Goal: Information Seeking & Learning: Learn about a topic

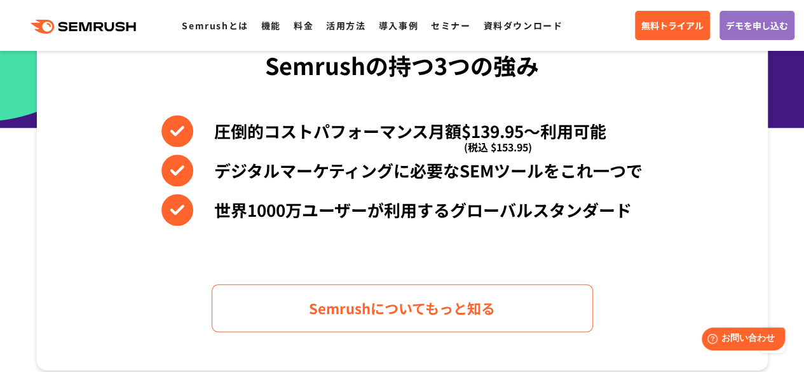
scroll to position [572, 0]
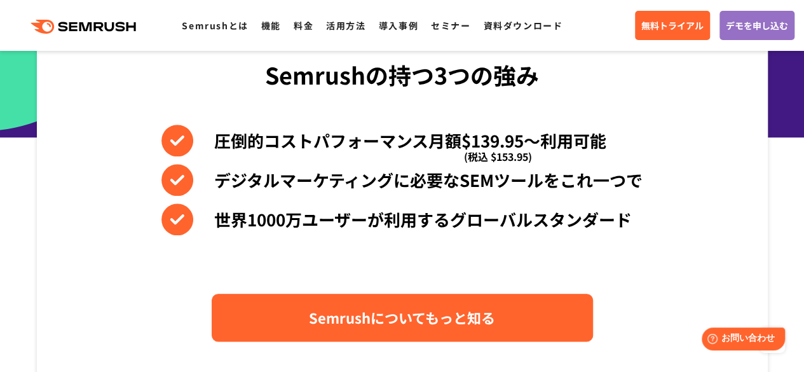
click at [430, 316] on span "Semrushについてもっと知る" at bounding box center [402, 317] width 186 height 22
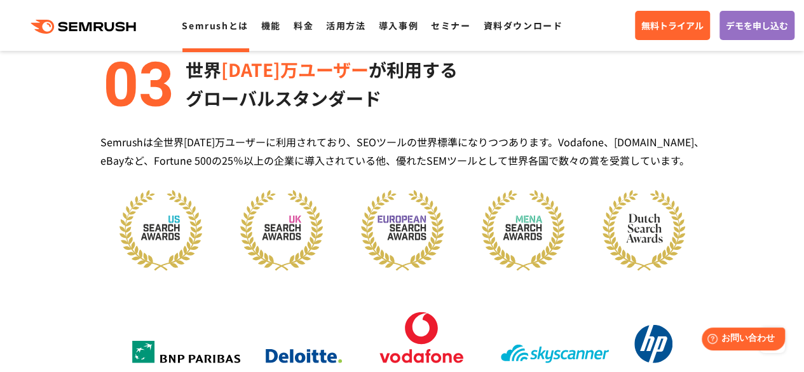
scroll to position [1644, 0]
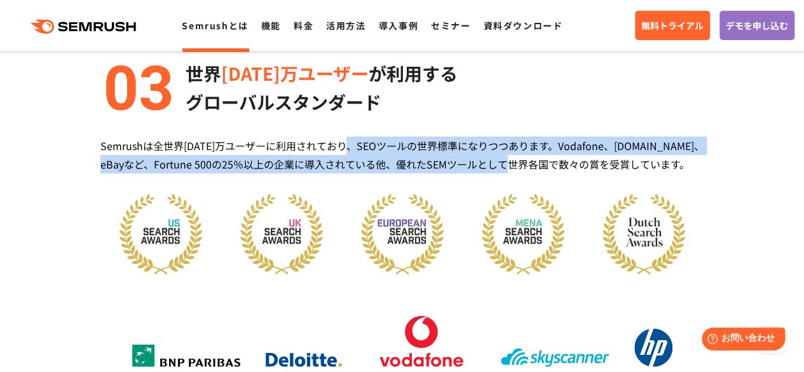
drag, startPoint x: 350, startPoint y: 138, endPoint x: 521, endPoint y: 173, distance: 173.9
click at [521, 173] on div "世界 [DATE]万ユーザー が利用する グローバルスタンダード Semrushは全世界[DATE]万ユーザーに利用されており、SEOツールの世界標準になりつ…" at bounding box center [402, 240] width 604 height 362
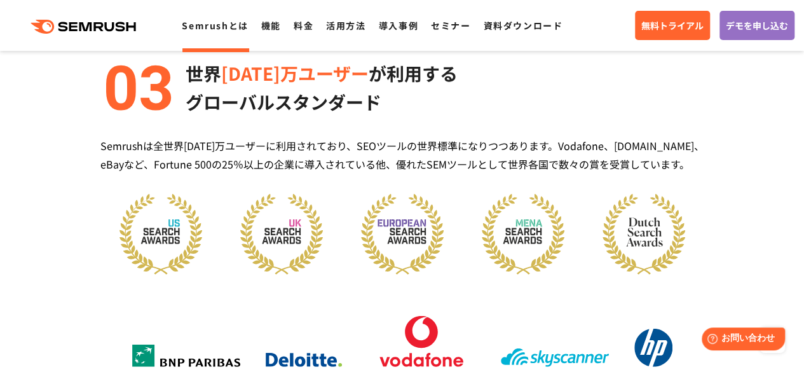
click at [375, 180] on div "世界 [DATE]万ユーザー が利用する グローバルスタンダード Semrushは全世界[DATE]万ユーザーに利用されており、SEOツールの世界標準になりつ…" at bounding box center [402, 240] width 604 height 362
click at [328, 154] on div "Semrushは全世界[DATE]万ユーザーに利用されており、SEOツールの世界標準になりつつあります。Vodafone、[DOMAIN_NAME]、eBay…" at bounding box center [402, 155] width 604 height 37
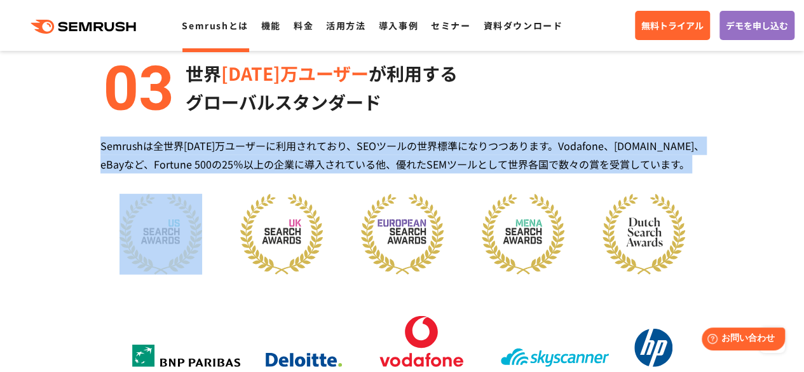
click at [328, 154] on div "Semrushは全世界[DATE]万ユーザーに利用されており、SEOツールの世界標準になりつつあります。Vodafone、[DOMAIN_NAME]、eBay…" at bounding box center [402, 155] width 604 height 37
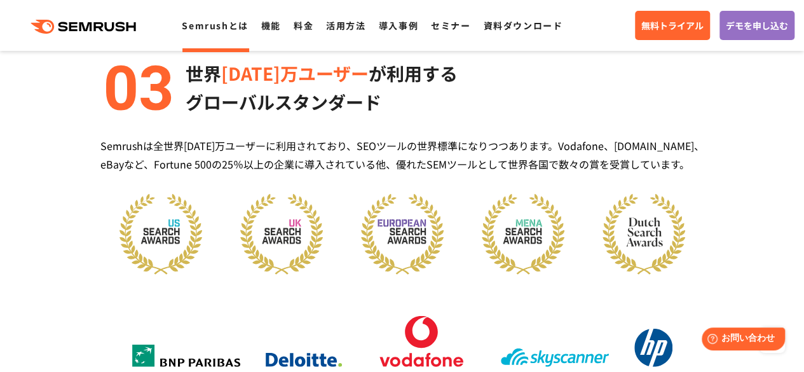
click at [366, 189] on div "世界 [DATE]万ユーザー が利用する グローバルスタンダード Semrushは全世界[DATE]万ユーザーに利用されており、SEOツールの世界標準になりつ…" at bounding box center [402, 240] width 604 height 362
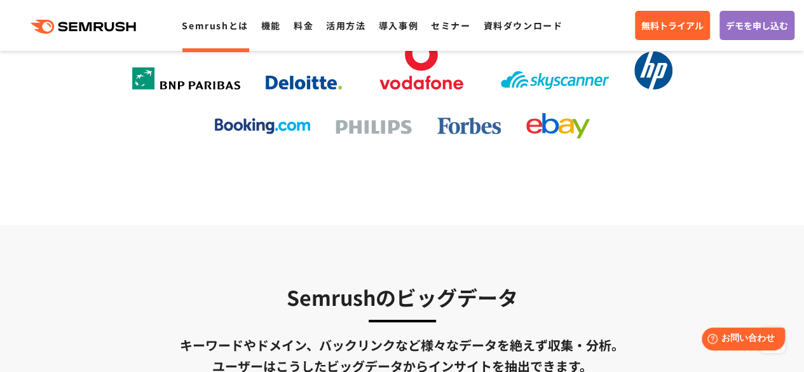
scroll to position [2118, 0]
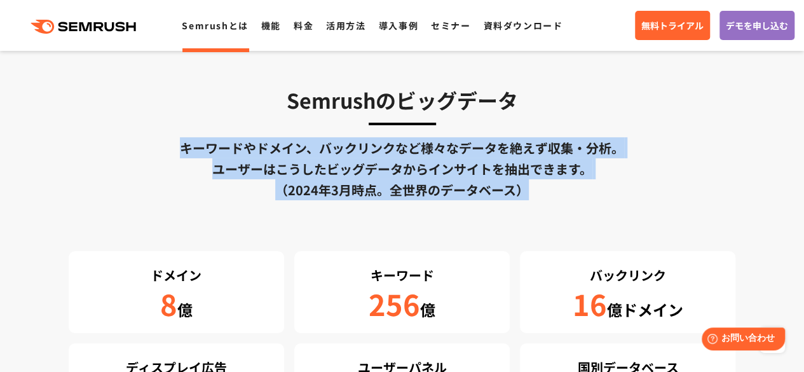
drag, startPoint x: 173, startPoint y: 147, endPoint x: 584, endPoint y: 188, distance: 413.3
click at [584, 188] on div "キーワードやドメイン、バックリンクなど様々なデータを絶えず収集・分析。 ユーザーはこうしたビッグデータからインサイトを抽出できます。 （[DATE]時点。全世…" at bounding box center [402, 168] width 667 height 63
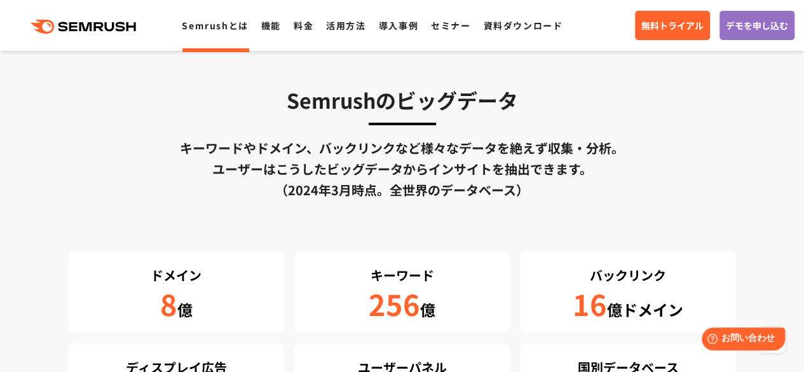
click at [460, 207] on div "Semrushのビッグデータ キーワードやドメイン、バックリンクなど様々なデータを絶えず収集・分析。 ユーザーはこうしたビッグデータからインサイトを抽出できま…" at bounding box center [402, 254] width 667 height 341
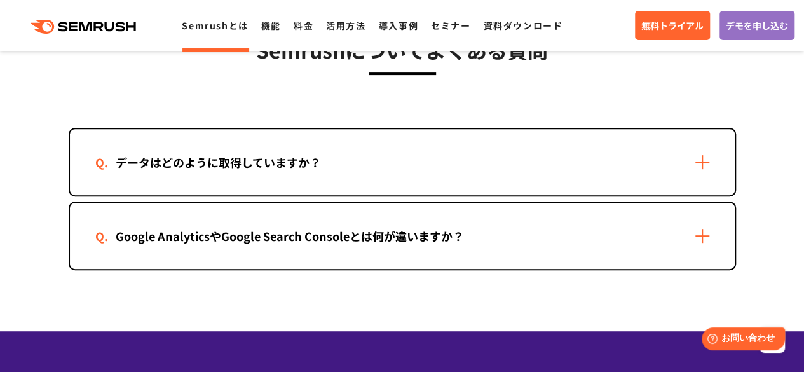
scroll to position [2622, 0]
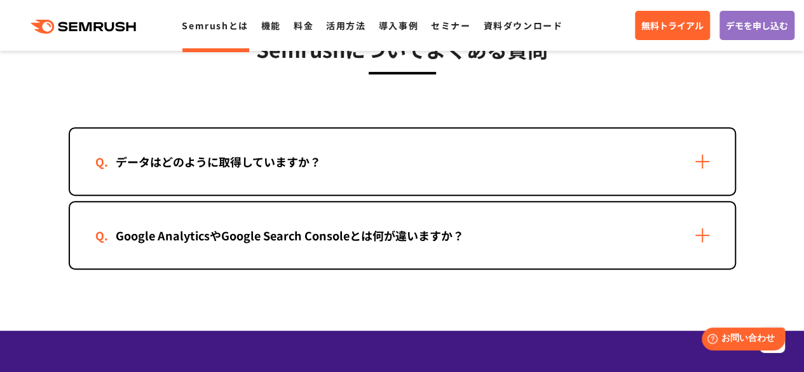
click at [424, 218] on div "Google AnalyticsやGoogle Search Consoleとは何が違いますか？" at bounding box center [402, 235] width 665 height 66
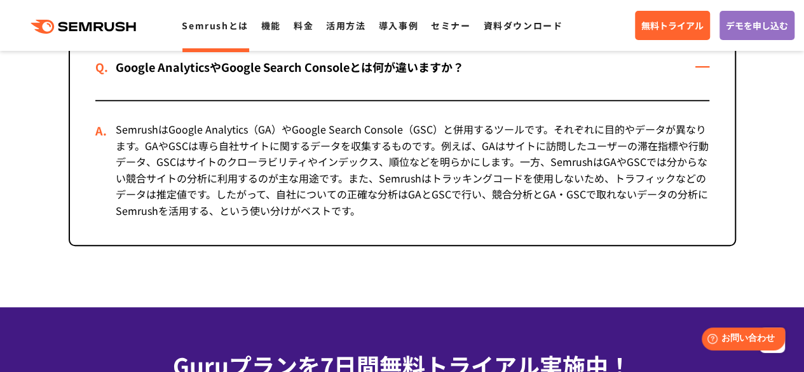
scroll to position [2782, 0]
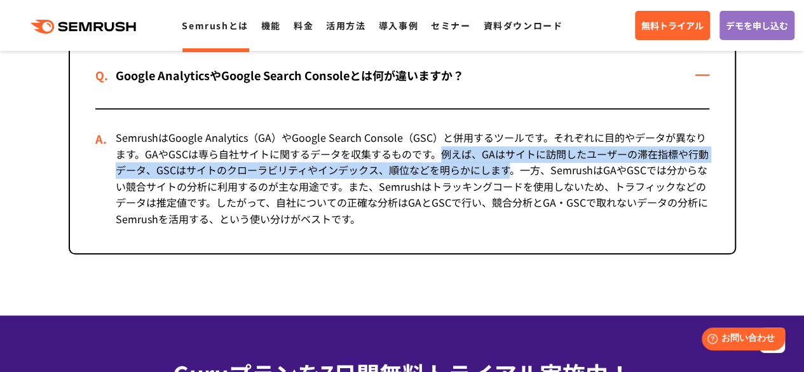
drag, startPoint x: 437, startPoint y: 151, endPoint x: 511, endPoint y: 165, distance: 75.7
click at [511, 165] on div "SemrushはGoogle Analytics（GA）やGoogle Search Console（GSC）と併用するツールです。それぞれに目的やデータが異…" at bounding box center [402, 181] width 614 height 144
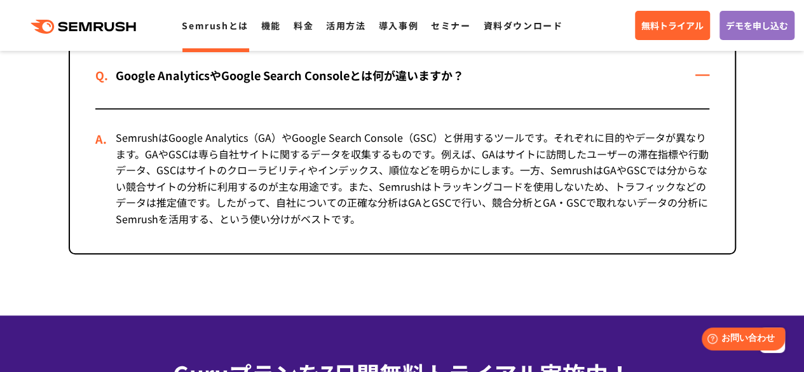
click at [394, 195] on div "SemrushはGoogle Analytics（GA）やGoogle Search Console（GSC）と併用するツールです。それぞれに目的やデータが異…" at bounding box center [402, 181] width 614 height 144
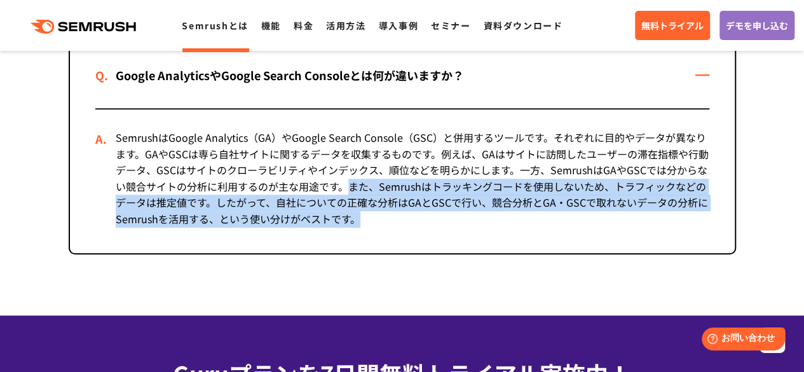
drag, startPoint x: 348, startPoint y: 189, endPoint x: 458, endPoint y: 219, distance: 114.0
click at [458, 219] on div "SemrushはGoogle Analytics（GA）やGoogle Search Console（GSC）と併用するツールです。それぞれに目的やデータが異…" at bounding box center [402, 181] width 614 height 144
click at [380, 231] on div "SemrushはGoogle Analytics（GA）やGoogle Search Console（GSC）と併用するツールです。それぞれに目的やデータが異…" at bounding box center [402, 181] width 614 height 144
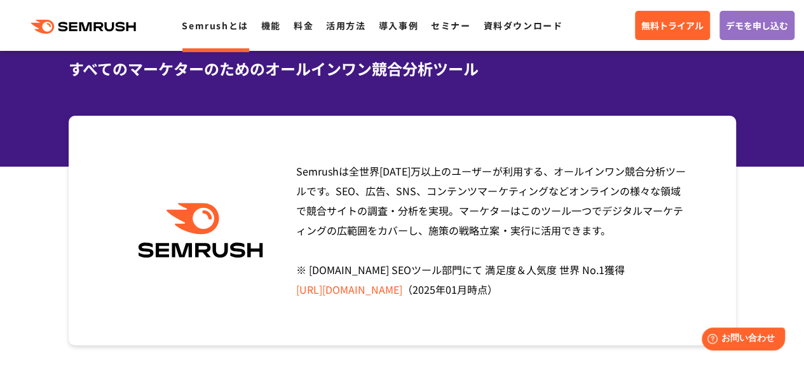
scroll to position [0, 0]
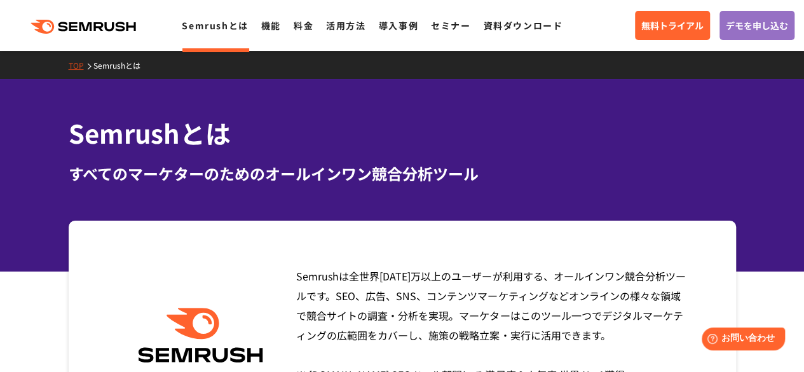
click at [88, 35] on div ".cls {fill: #FF642D;} .cls {fill: #FF642D;} Semrushとは 機能 料金 活用方法 導入事例 セミナー 資料ダウ…" at bounding box center [402, 25] width 804 height 38
click at [87, 35] on div ".cls {fill: #FF642D;} .cls {fill: #FF642D;} Semrushとは 機能 料金 活用方法 導入事例 セミナー 資料ダウ…" at bounding box center [402, 25] width 804 height 38
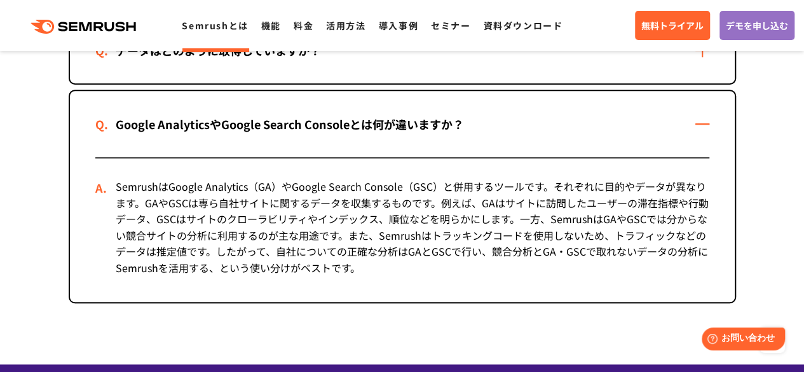
scroll to position [2545, 0]
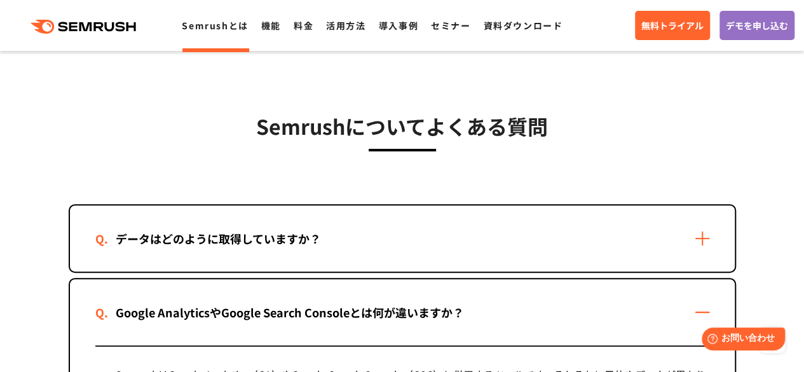
click at [381, 228] on div "データはどのように取得していますか？" at bounding box center [402, 238] width 665 height 66
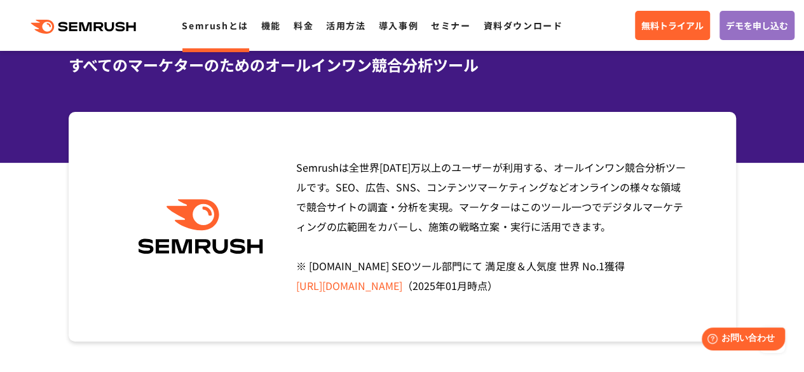
scroll to position [0, 0]
